Goal: Transaction & Acquisition: Book appointment/travel/reservation

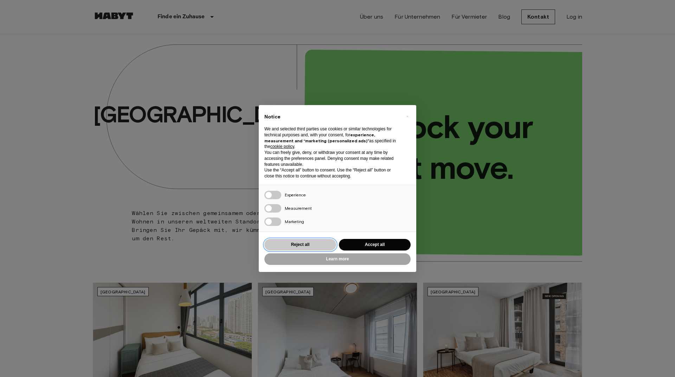
click at [176, 52] on button "Reject all" at bounding box center [300, 245] width 72 height 12
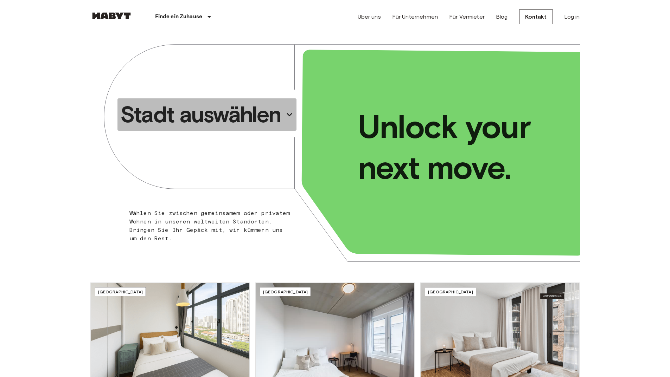
click at [176, 52] on p "Stadt auswählen" at bounding box center [200, 115] width 161 height 28
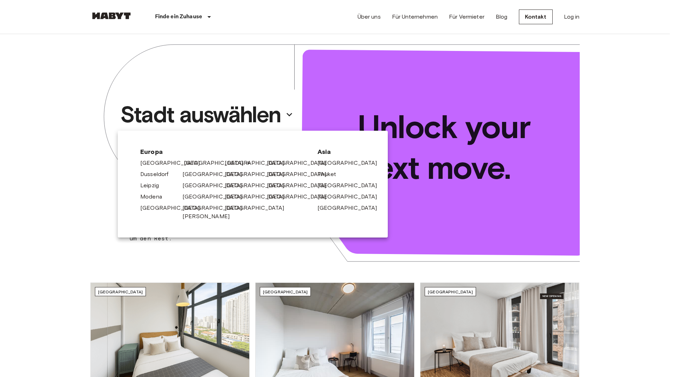
click at [176, 52] on link "[GEOGRAPHIC_DATA]" at bounding box center [217, 163] width 67 height 8
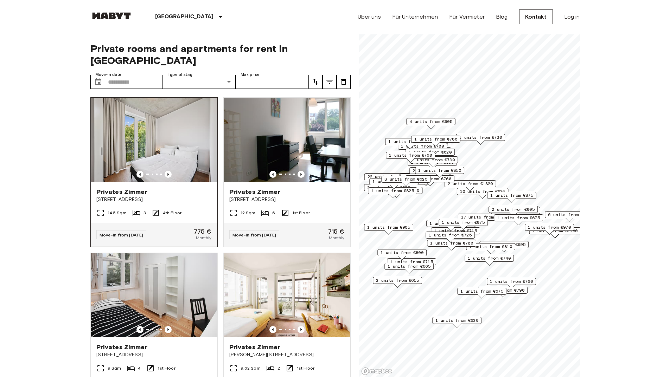
click at [155, 52] on span "Stromstraße 48" at bounding box center [153, 199] width 115 height 7
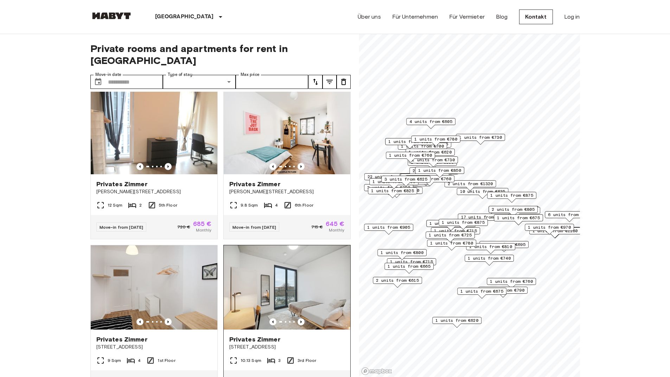
scroll to position [1300, 0]
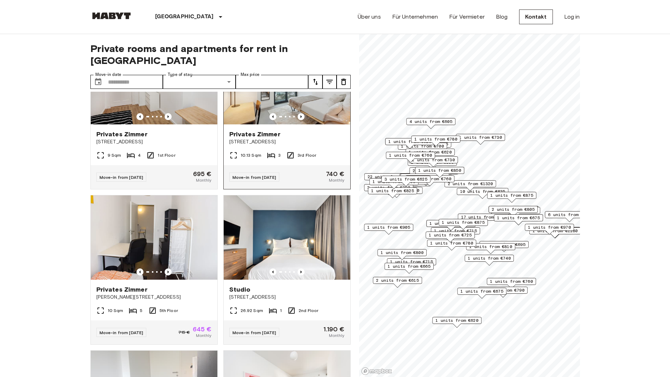
click at [176, 52] on span "Privates Zimmer" at bounding box center [254, 134] width 51 height 8
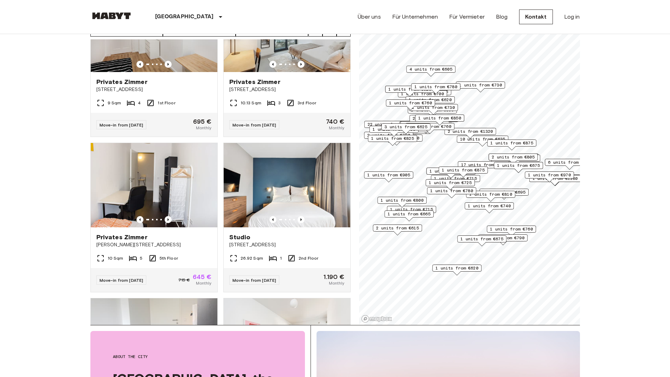
scroll to position [0, 0]
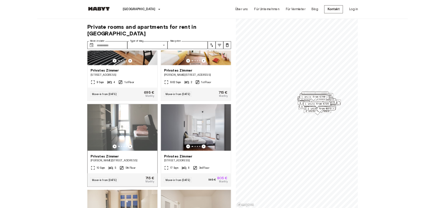
scroll to position [281, 0]
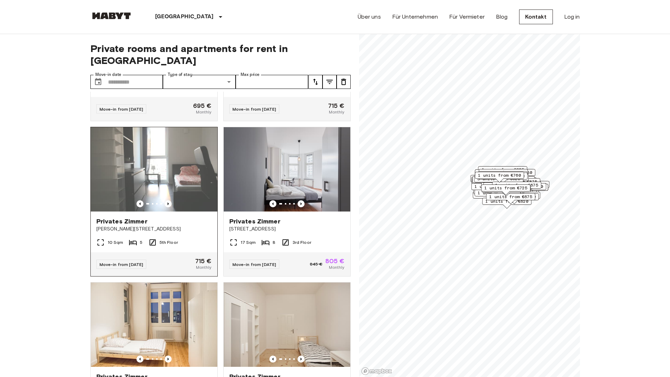
click at [162, 52] on img at bounding box center [154, 169] width 127 height 84
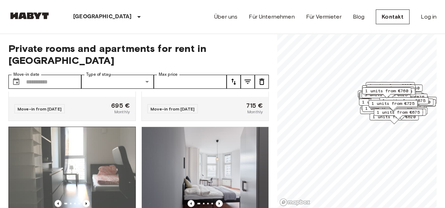
scroll to position [281, 0]
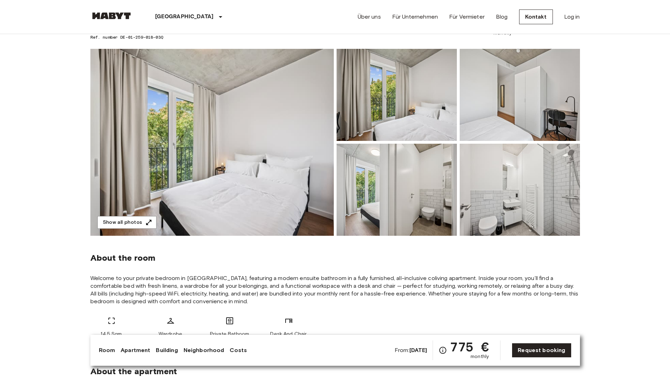
scroll to position [35, 0]
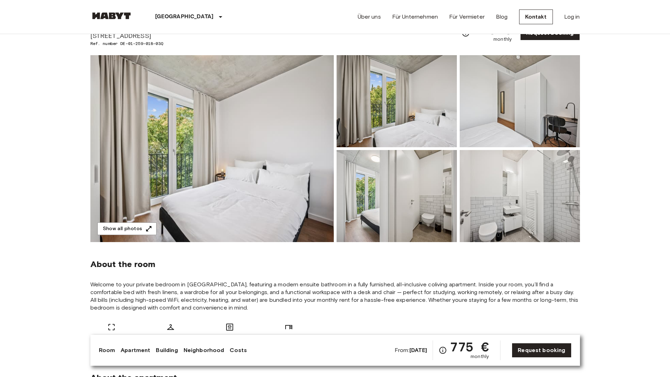
click at [434, 208] on img at bounding box center [396, 196] width 120 height 92
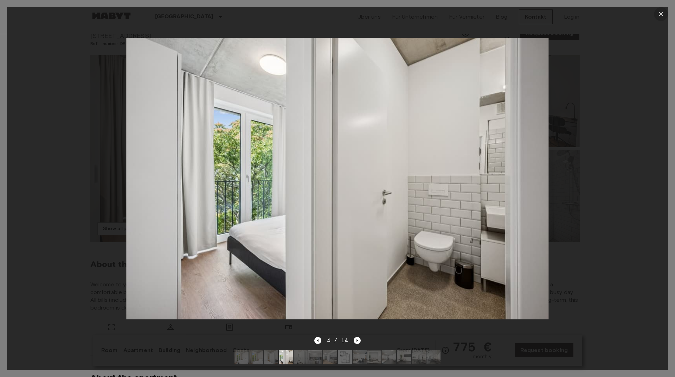
click at [659, 13] on icon "button" at bounding box center [661, 14] width 8 height 8
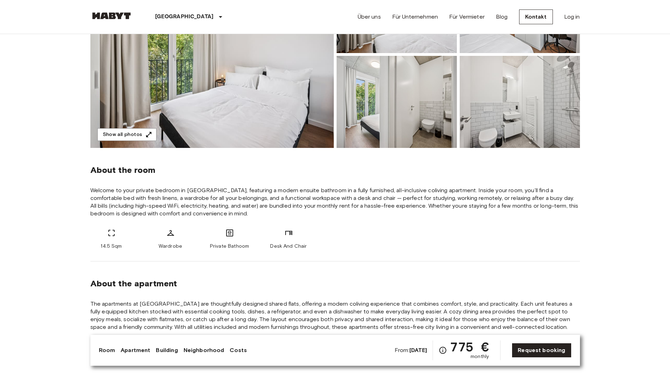
scroll to position [105, 0]
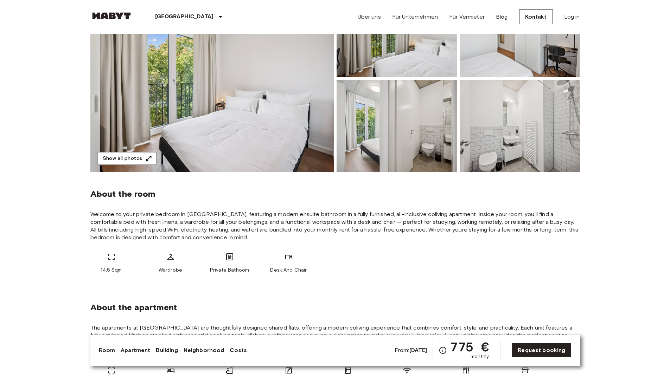
click at [425, 122] on img at bounding box center [396, 126] width 120 height 92
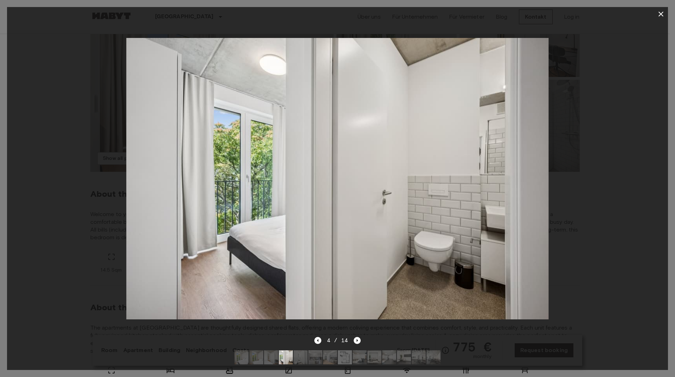
click at [664, 16] on icon "button" at bounding box center [661, 14] width 8 height 8
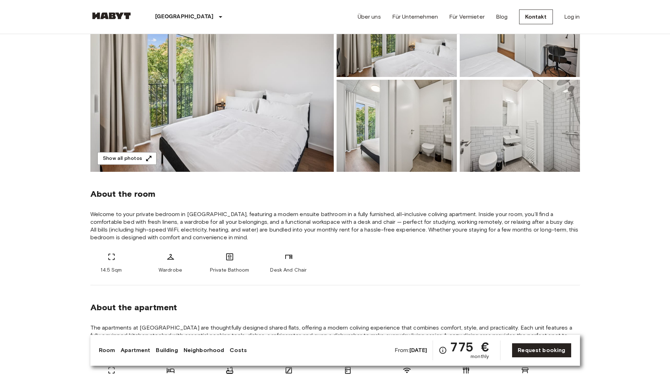
click at [518, 151] on img at bounding box center [519, 126] width 120 height 92
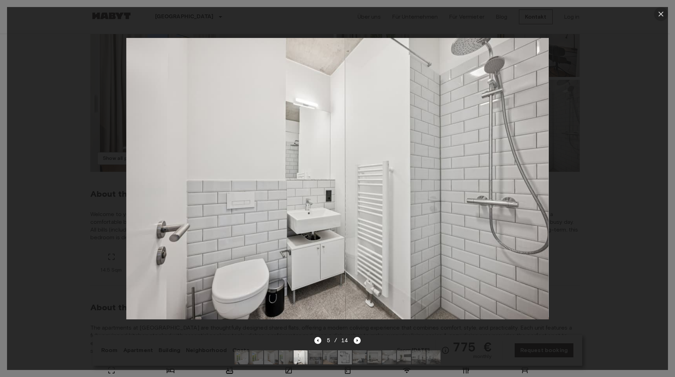
click at [662, 16] on icon "button" at bounding box center [661, 14] width 8 height 8
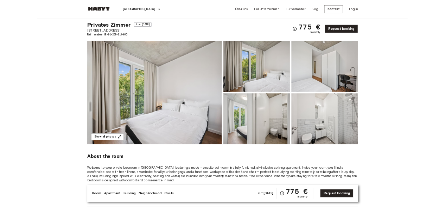
scroll to position [0, 0]
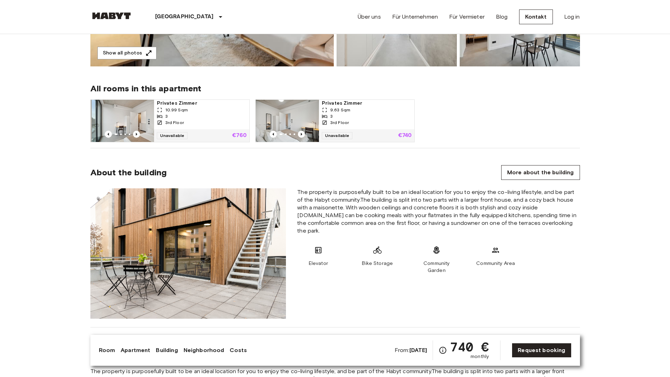
scroll to position [35, 0]
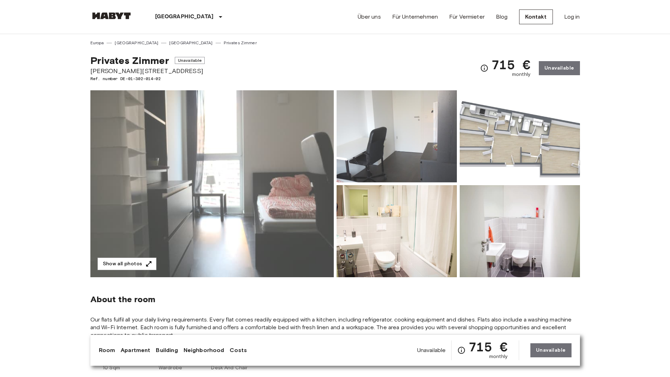
click at [382, 155] on img at bounding box center [396, 136] width 120 height 92
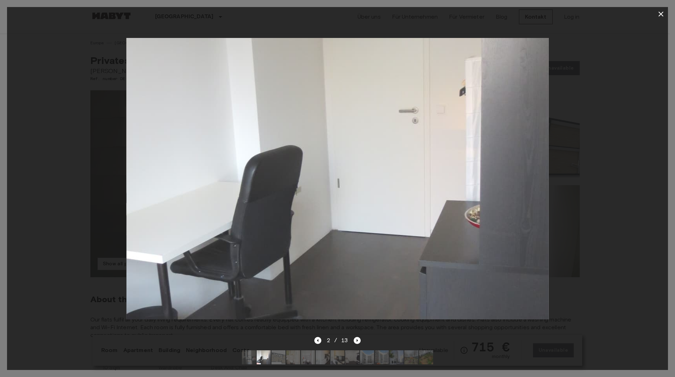
click at [660, 14] on icon "button" at bounding box center [660, 14] width 5 height 5
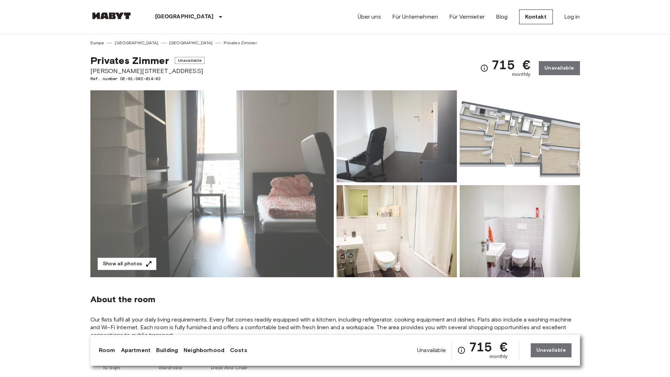
click at [176, 212] on img at bounding box center [211, 183] width 243 height 187
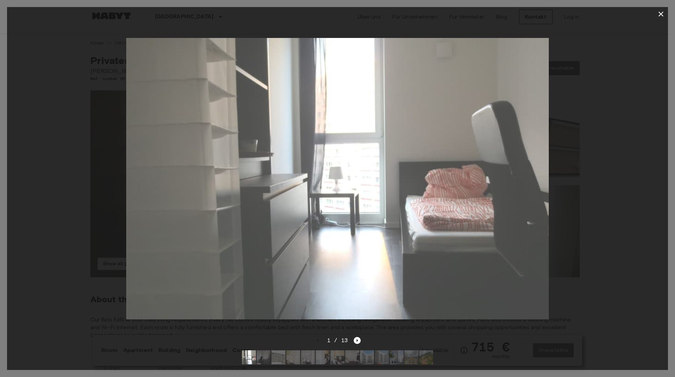
click at [661, 11] on icon "button" at bounding box center [661, 14] width 8 height 8
